Goal: Task Accomplishment & Management: Use online tool/utility

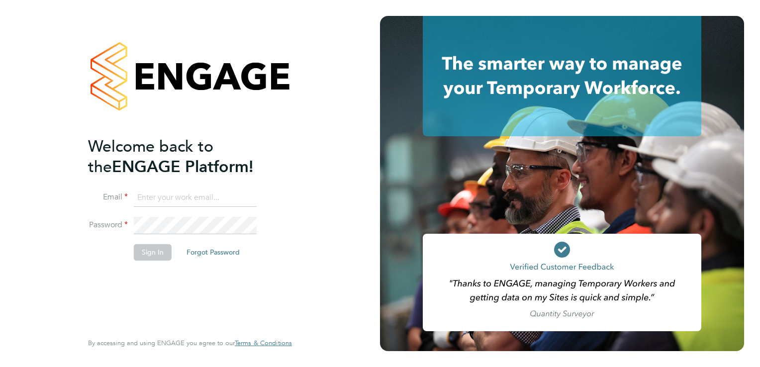
type input "[PERSON_NAME][EMAIL_ADDRESS][PERSON_NAME][DOMAIN_NAME]"
click at [142, 259] on button "Sign In" at bounding box center [153, 252] width 38 height 16
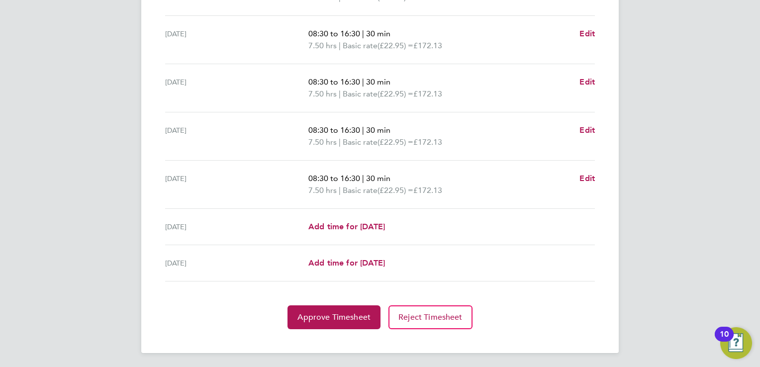
scroll to position [358, 0]
drag, startPoint x: 360, startPoint y: 320, endPoint x: 370, endPoint y: 313, distance: 11.9
click at [360, 319] on span "Approve Timesheet" at bounding box center [334, 317] width 73 height 10
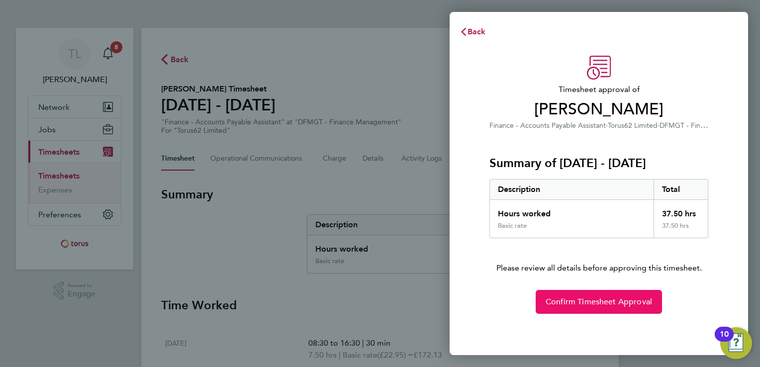
click at [582, 312] on button "Confirm Timesheet Approval" at bounding box center [599, 302] width 126 height 24
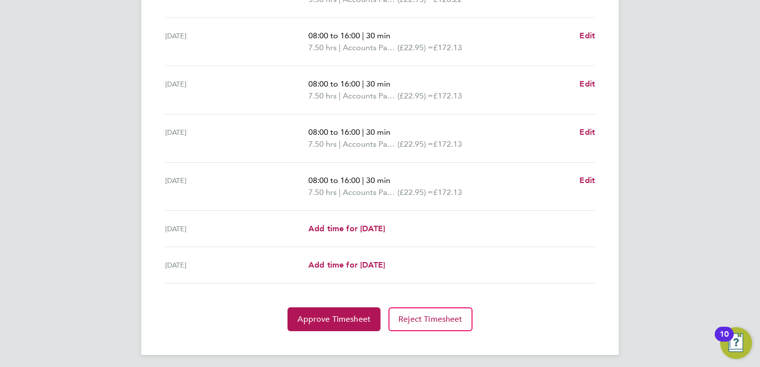
scroll to position [358, 0]
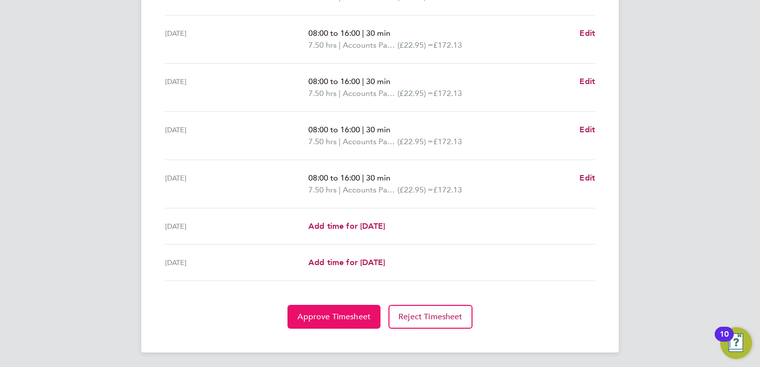
click at [336, 315] on span "Approve Timesheet" at bounding box center [334, 317] width 73 height 10
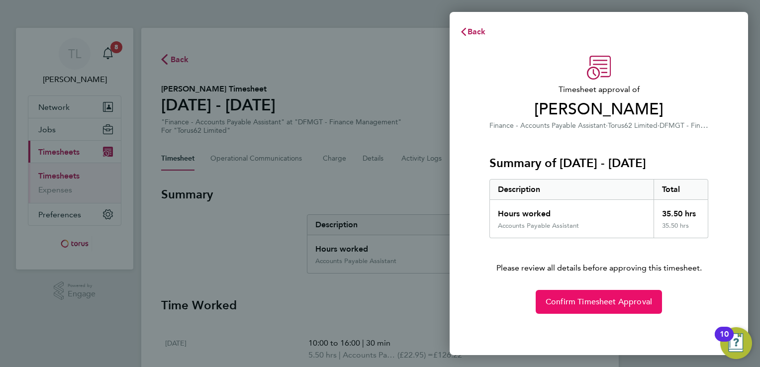
click at [597, 304] on span "Confirm Timesheet Approval" at bounding box center [599, 302] width 107 height 10
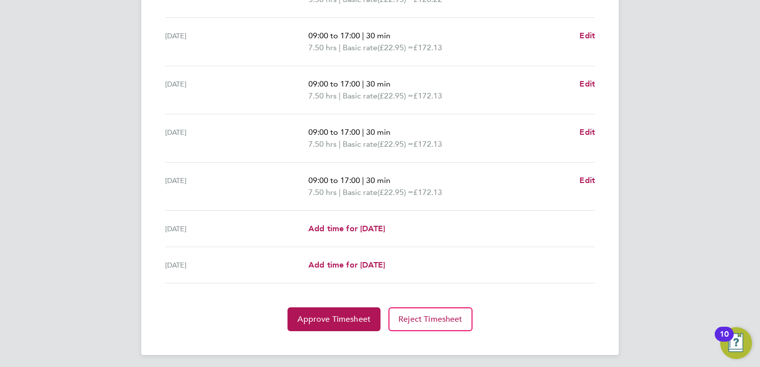
scroll to position [358, 0]
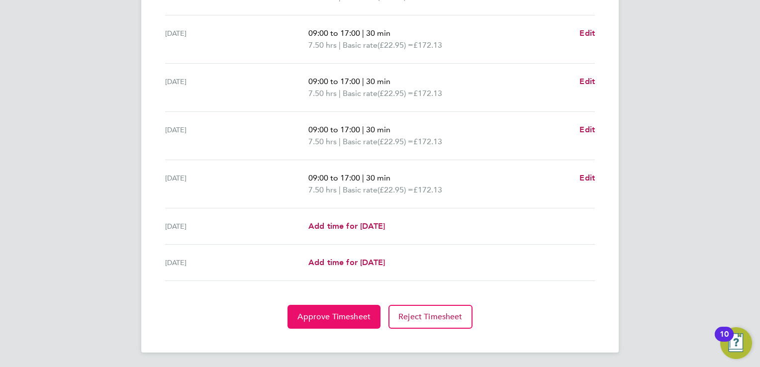
click at [323, 320] on span "Approve Timesheet" at bounding box center [334, 317] width 73 height 10
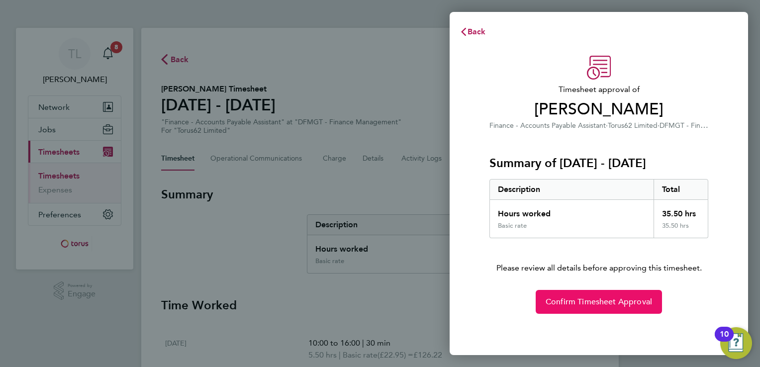
click at [609, 296] on button "Confirm Timesheet Approval" at bounding box center [599, 302] width 126 height 24
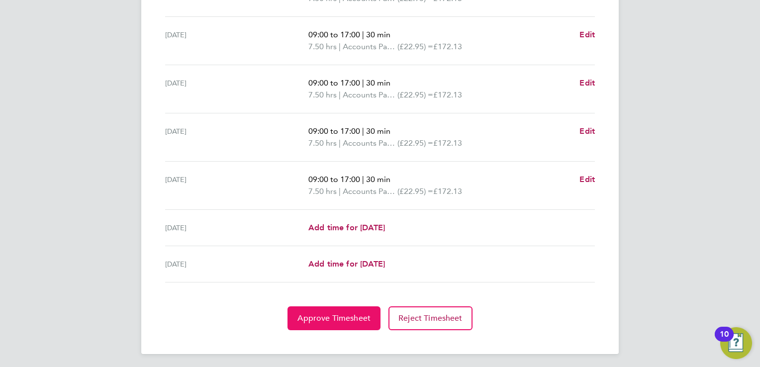
scroll to position [358, 0]
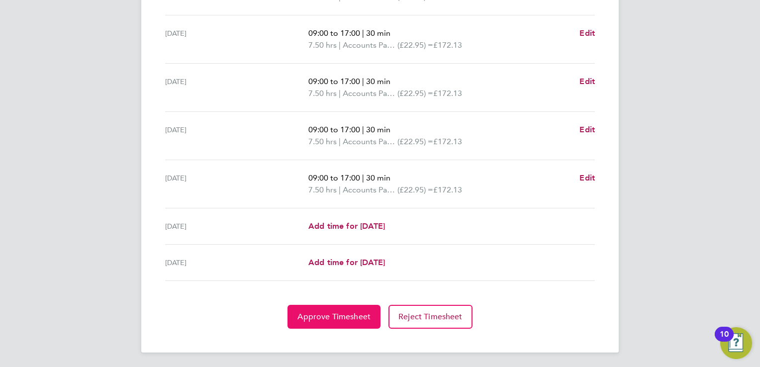
click at [334, 314] on span "Approve Timesheet" at bounding box center [334, 317] width 73 height 10
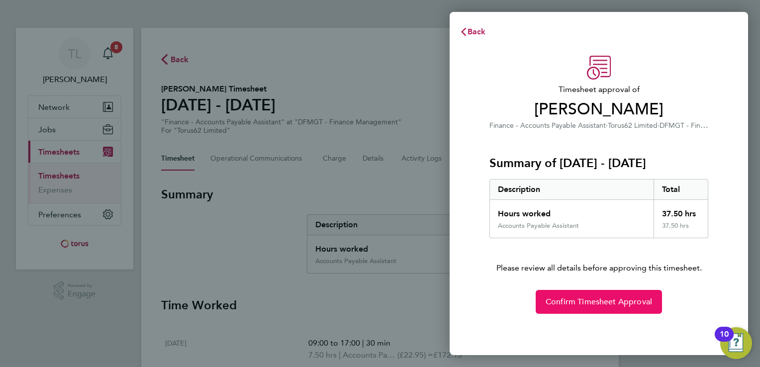
drag, startPoint x: 585, startPoint y: 304, endPoint x: 593, endPoint y: 308, distance: 8.5
click at [589, 302] on span "Confirm Timesheet Approval" at bounding box center [599, 302] width 107 height 10
